Goal: Task Accomplishment & Management: Complete application form

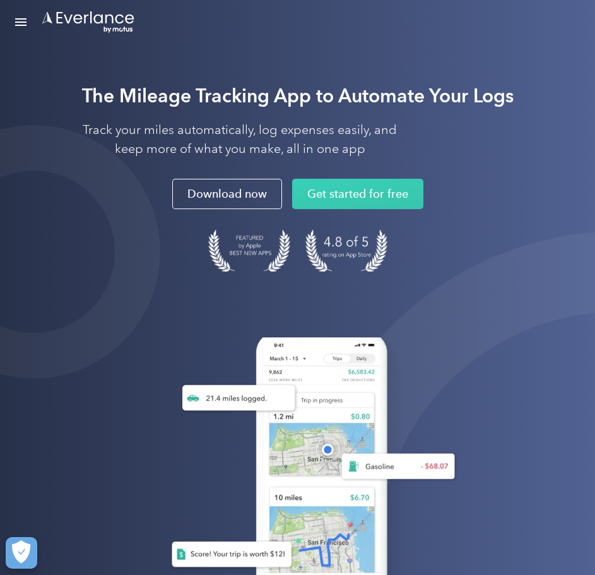
click at [35, 16] on div "Solutions For companies Easy vehicle reimbursements For self-employed Maximize …" at bounding box center [261, 22] width 502 height 44
click at [23, 19] on div "Open Menu" at bounding box center [20, 18] width 11 height 1
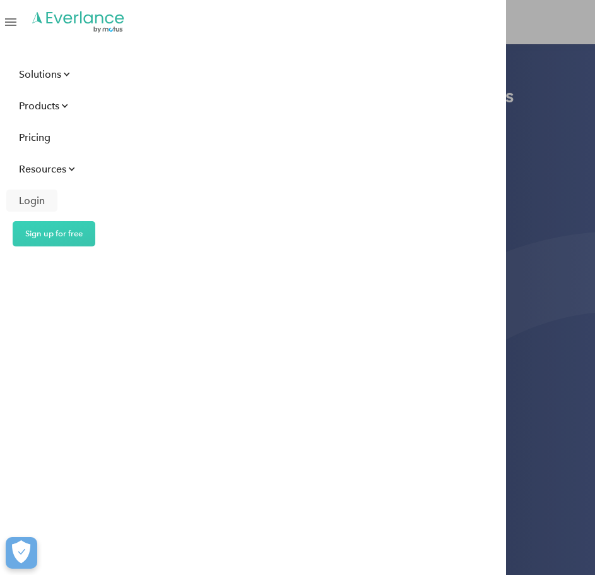
click at [35, 201] on div "Login" at bounding box center [32, 201] width 26 height 16
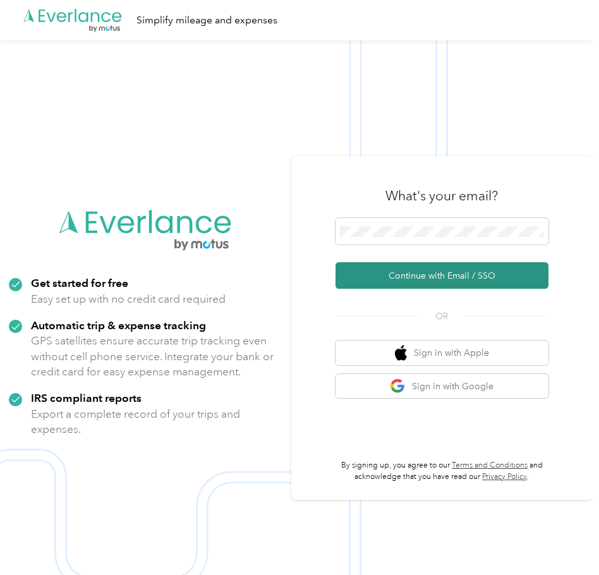
click at [422, 272] on button "Continue with Email / SSO" at bounding box center [441, 275] width 213 height 27
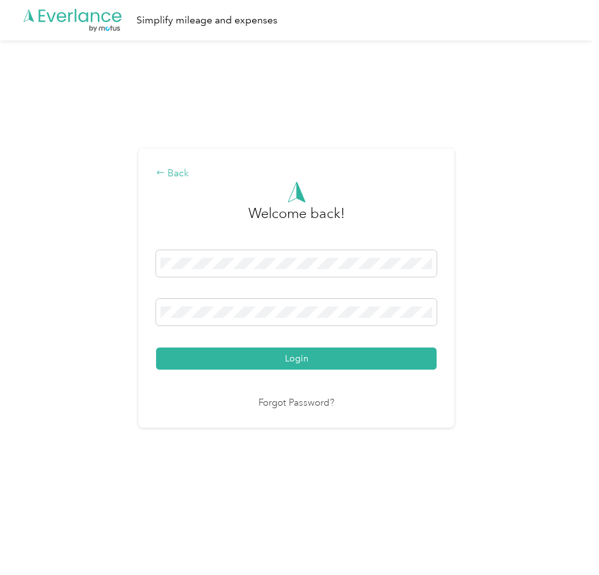
click at [162, 171] on icon at bounding box center [160, 172] width 9 height 9
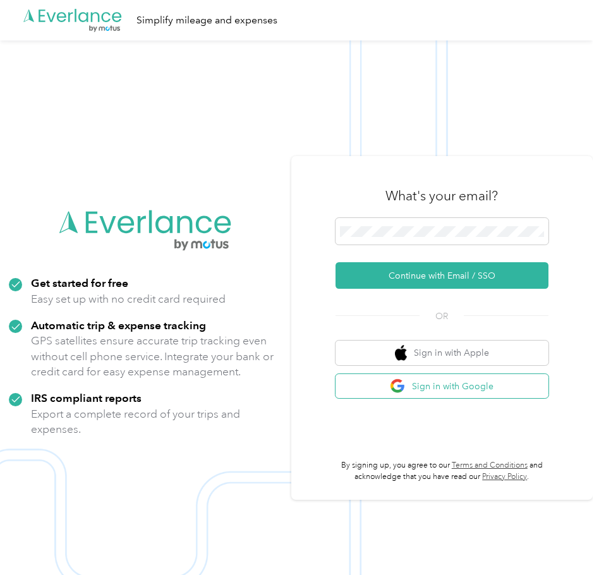
click at [436, 380] on button "Sign in with Google" at bounding box center [441, 386] width 213 height 25
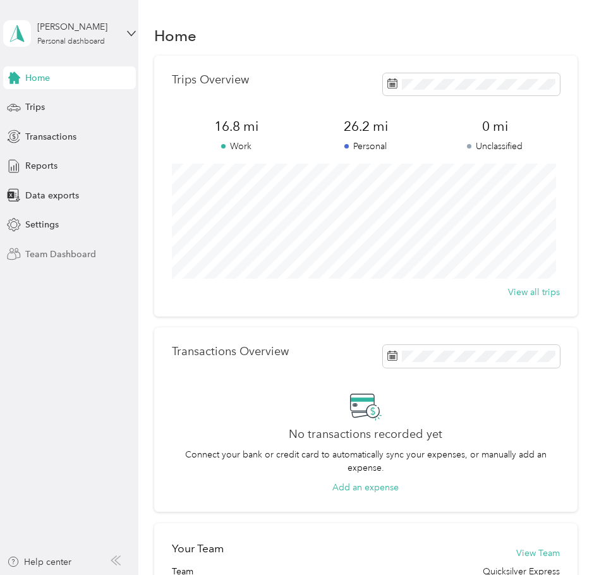
click at [58, 259] on span "Team Dashboard" at bounding box center [60, 254] width 71 height 13
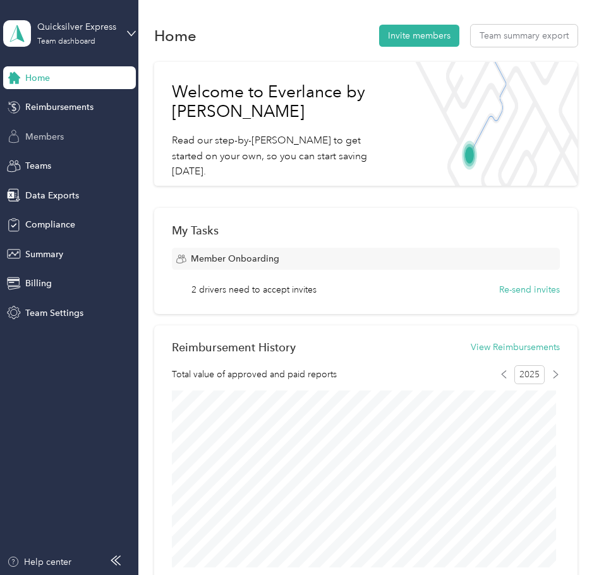
click at [67, 131] on div "Members" at bounding box center [69, 136] width 133 height 23
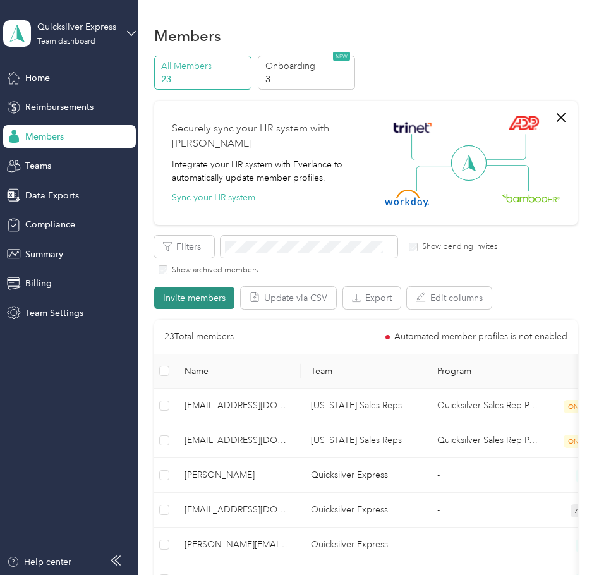
click at [193, 289] on button "Invite members" at bounding box center [194, 298] width 80 height 22
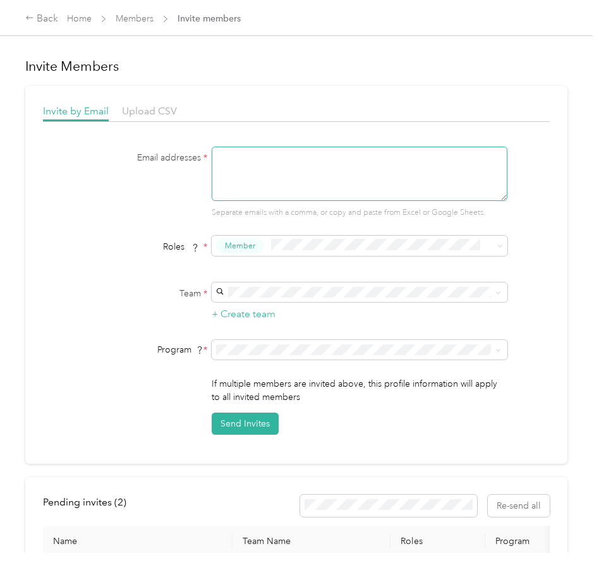
click at [270, 167] on textarea at bounding box center [360, 173] width 296 height 54
type textarea "aclarke@qec.com"
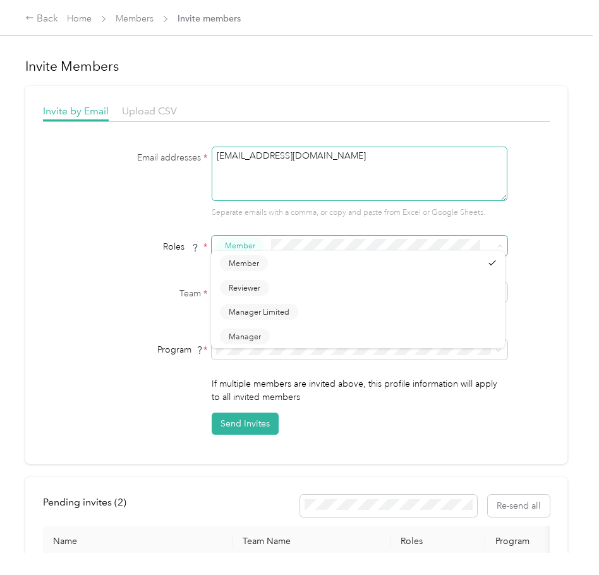
type button "2367932af82246a98c1b1502f22b7d52"
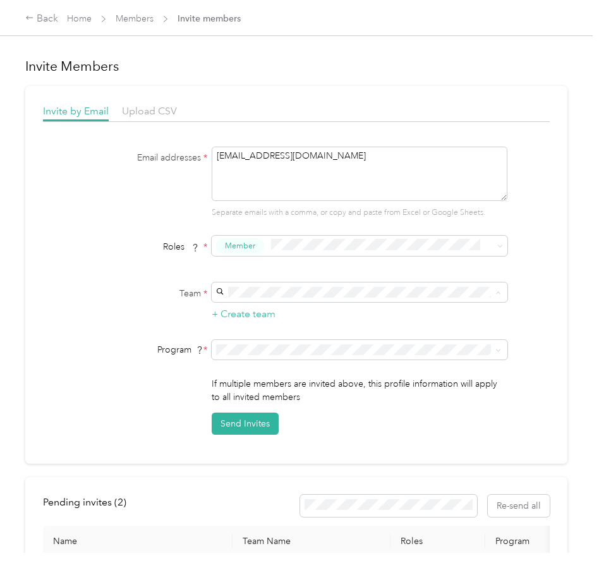
click at [288, 399] on p "No managers" at bounding box center [358, 404] width 276 height 13
click at [130, 381] on div "If multiple members are invited above, this profile information will apply to a…" at bounding box center [296, 405] width 506 height 57
click at [236, 356] on span at bounding box center [360, 350] width 296 height 20
click at [308, 394] on span "Quicksilver Sales Rep Program - 2025 (CPM)" at bounding box center [308, 391] width 176 height 11
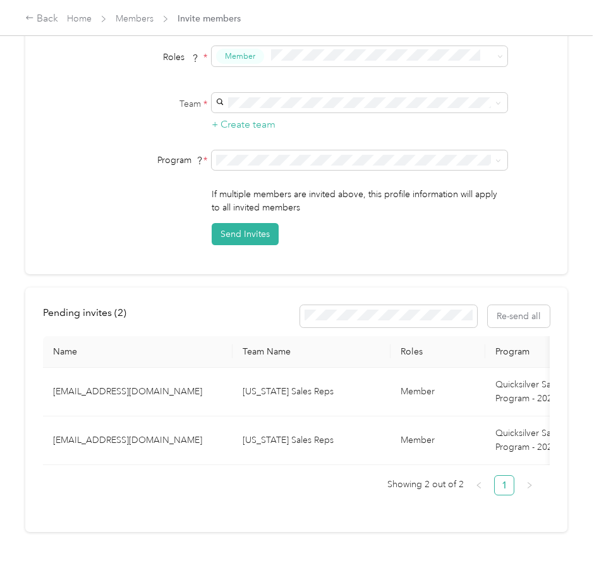
scroll to position [218, 0]
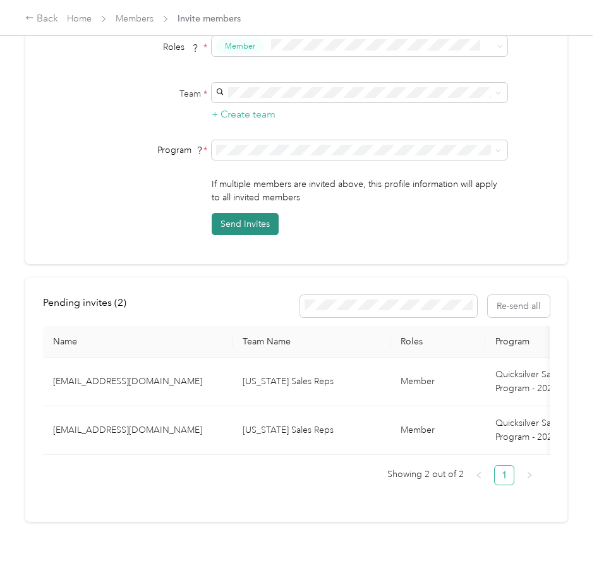
click at [254, 213] on button "Send Invites" at bounding box center [245, 224] width 67 height 22
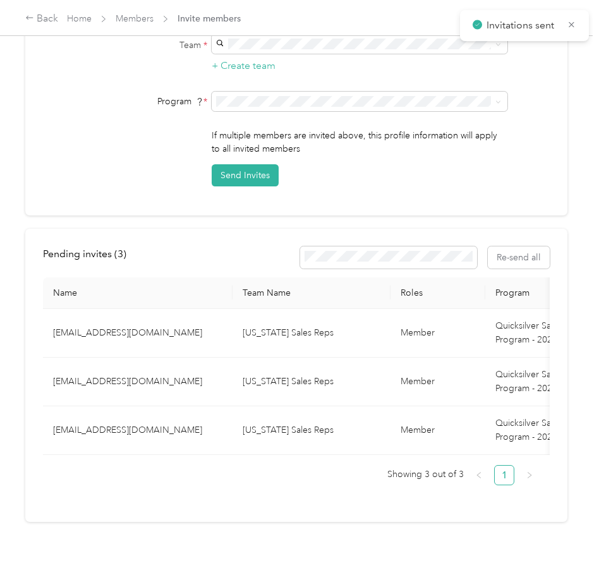
scroll to position [267, 0]
